Goal: Transaction & Acquisition: Purchase product/service

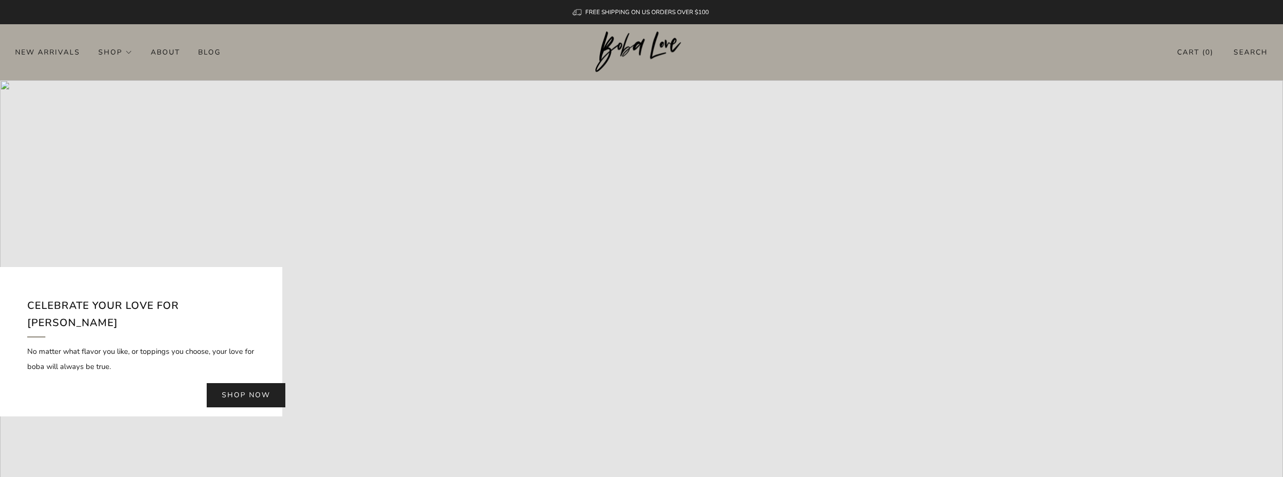
click at [240, 383] on link "Shop now" at bounding box center [246, 395] width 79 height 24
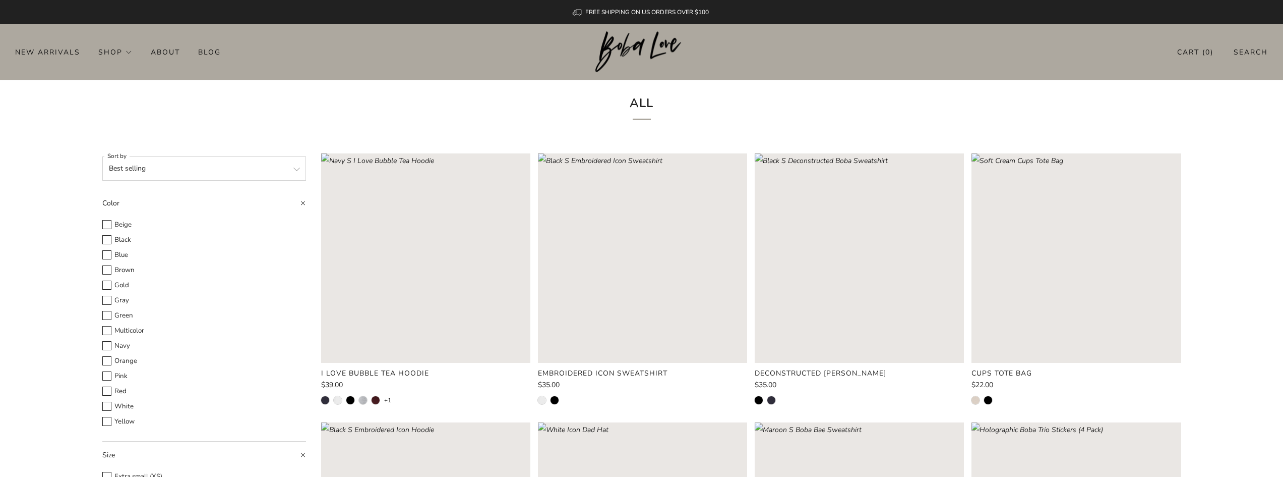
click at [610, 298] on rect "Loading image: White S Embroidered Icon Sweatshirt" at bounding box center [642, 257] width 209 height 209
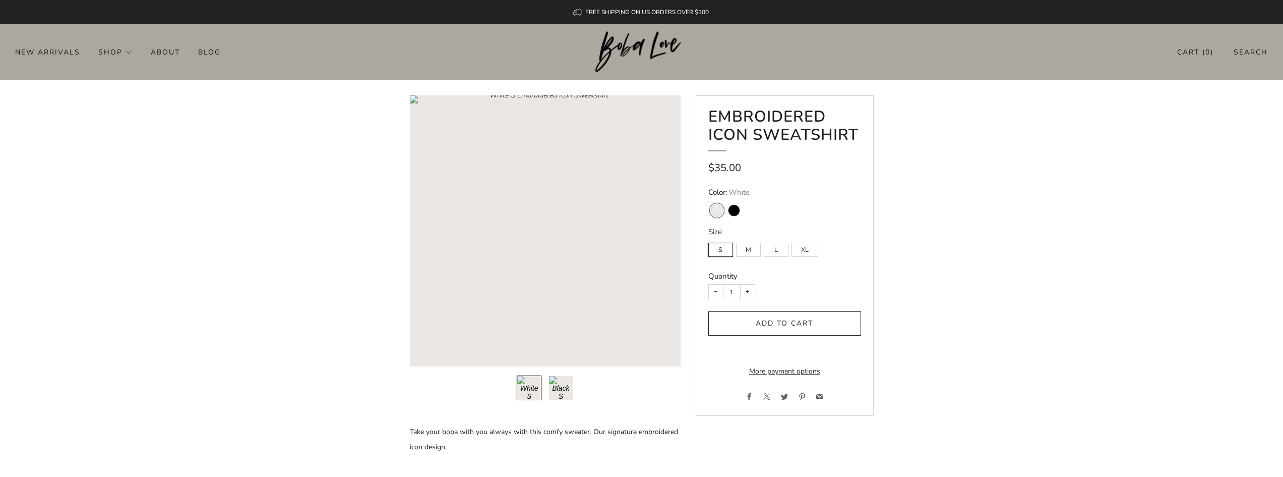
click at [778, 317] on span "submit" at bounding box center [784, 323] width 15 height 15
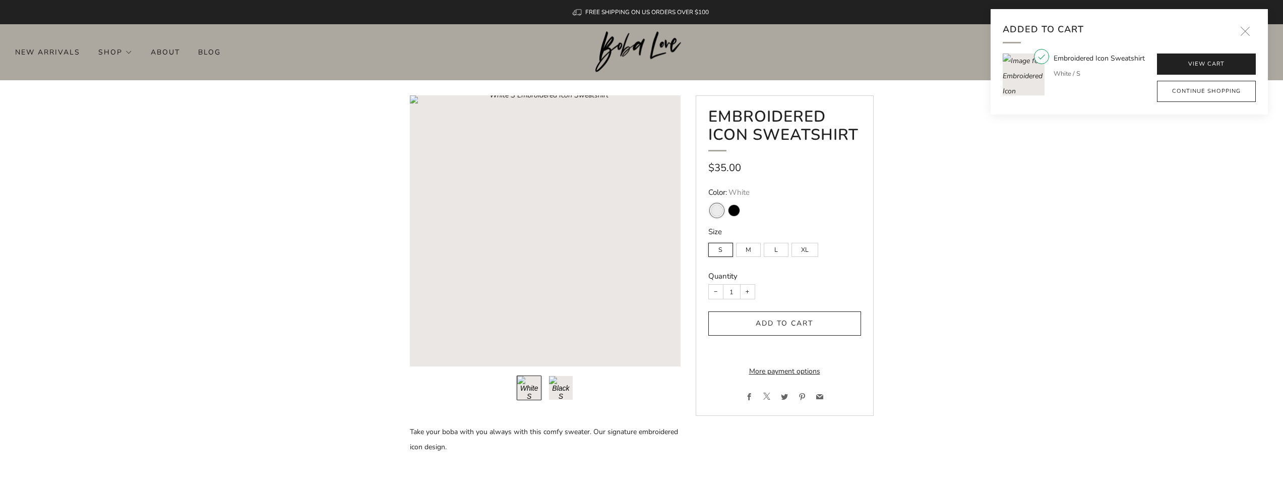
click at [1195, 58] on link "View cart" at bounding box center [1206, 63] width 99 height 21
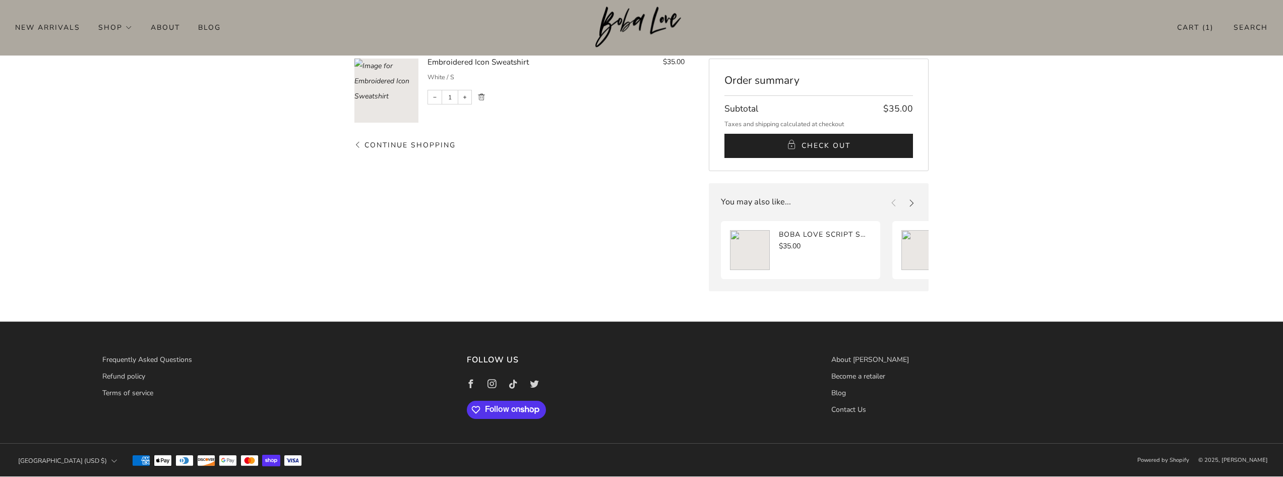
scroll to position [84, 0]
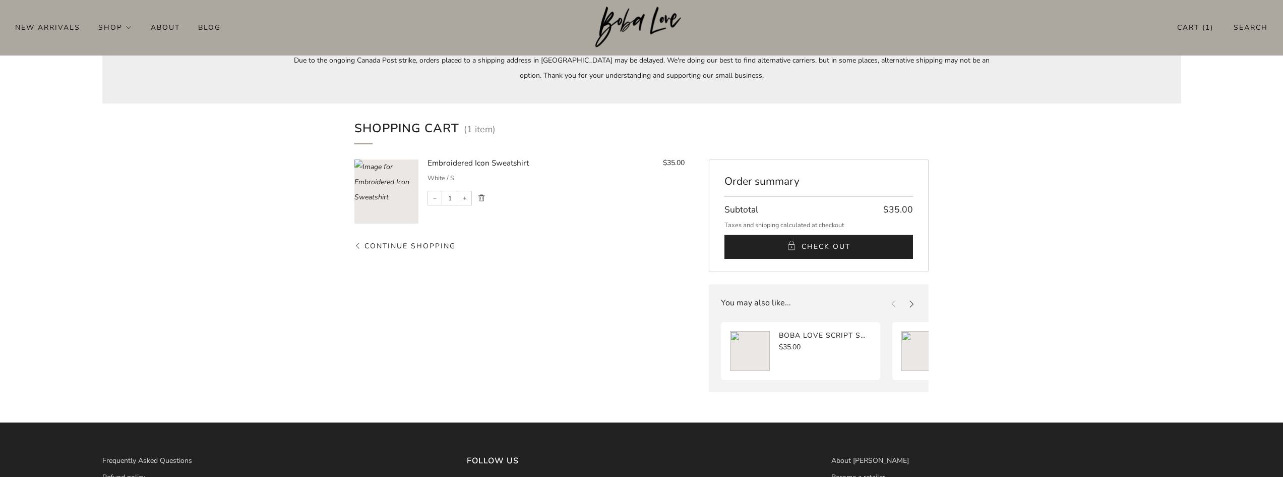
click at [824, 247] on span "Check Out" at bounding box center [826, 246] width 49 height 15
